Goal: Find specific page/section: Find specific page/section

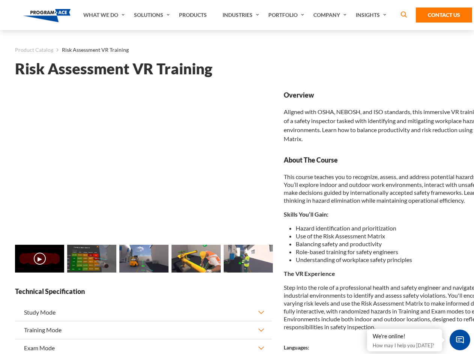
click at [153, 15] on link "Solutions" at bounding box center [152, 15] width 45 height 30
click at [0, 0] on div "AI & Computer Vision Solutions Computer Vision Quality Control AI tools for fas…" at bounding box center [0, 0] width 0 height 0
click at [0, 0] on div "AI & Computer Vision Solutions Virtual Training Solutions Virtual Tour Solution…" at bounding box center [0, 0] width 0 height 0
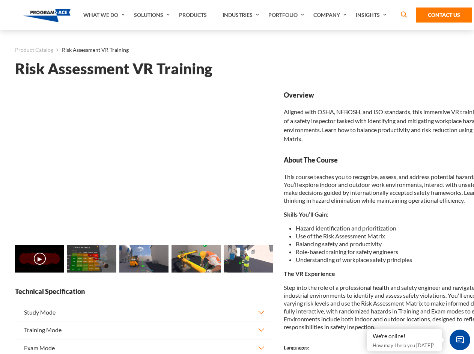
click at [0, 0] on div "AI & Computer Vision Solutions Virtual Training Solutions Virtual Tour Solution…" at bounding box center [0, 0] width 0 height 0
click at [0, 0] on div "AI & Computer Vision Solutions Computer Vision Quality Control AI tools for fas…" at bounding box center [0, 0] width 0 height 0
